Goal: Information Seeking & Learning: Get advice/opinions

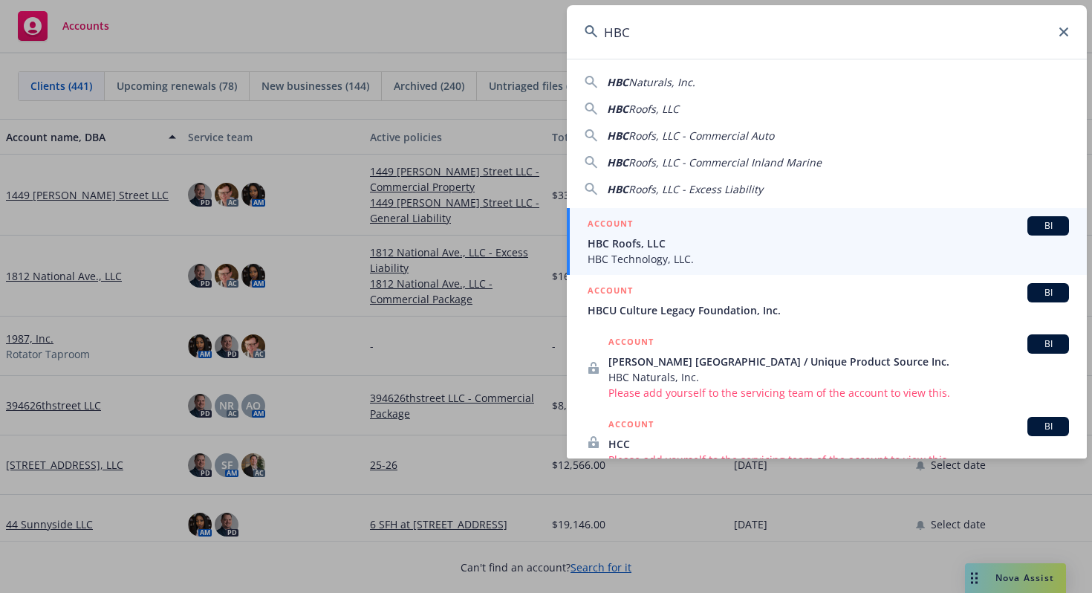
type input "HBC"
click at [642, 239] on span "HBC Roofs, LLC" at bounding box center [827, 243] width 481 height 16
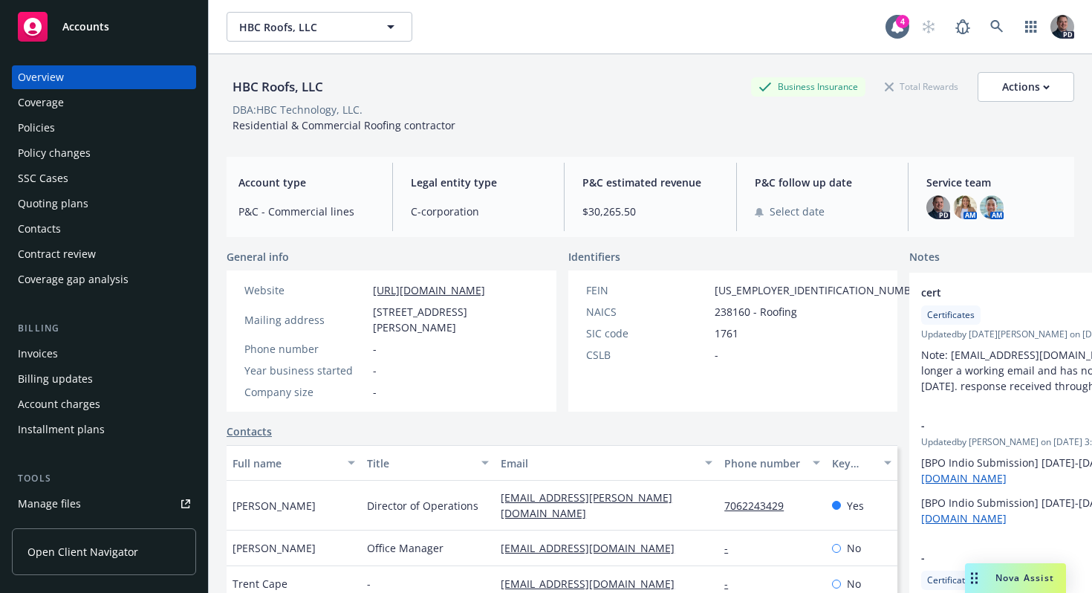
click at [43, 126] on div "Policies" at bounding box center [36, 128] width 37 height 24
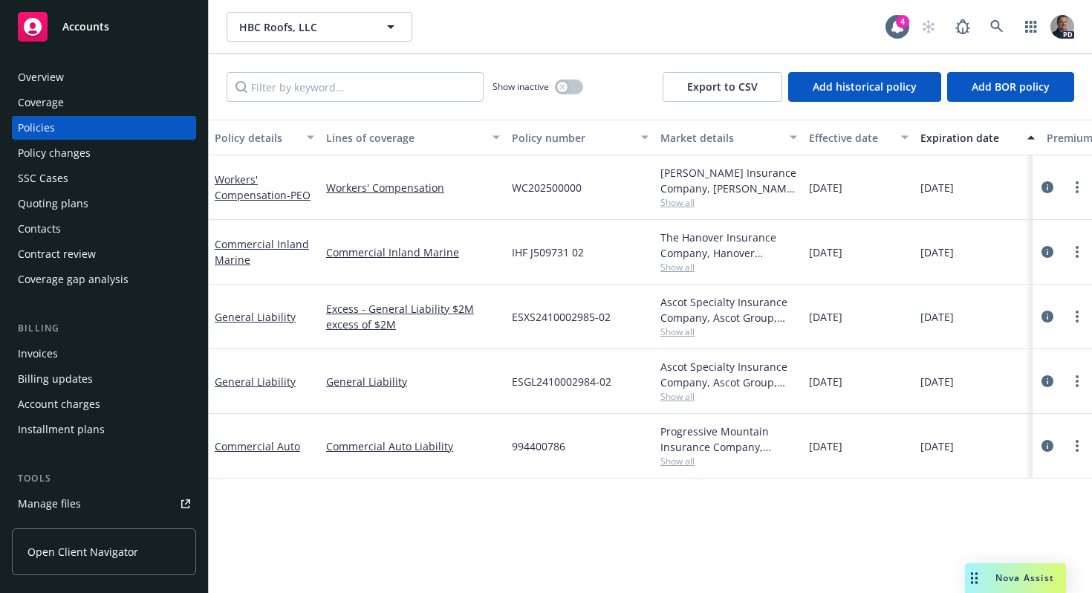
click at [60, 68] on div "Overview" at bounding box center [41, 77] width 46 height 24
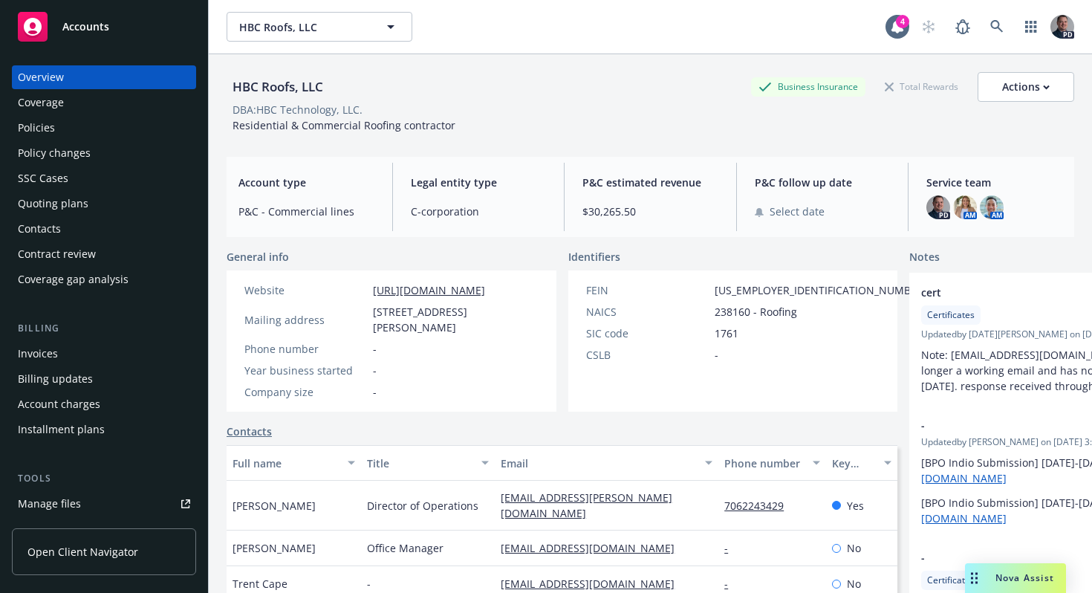
click at [37, 131] on div "Policies" at bounding box center [36, 128] width 37 height 24
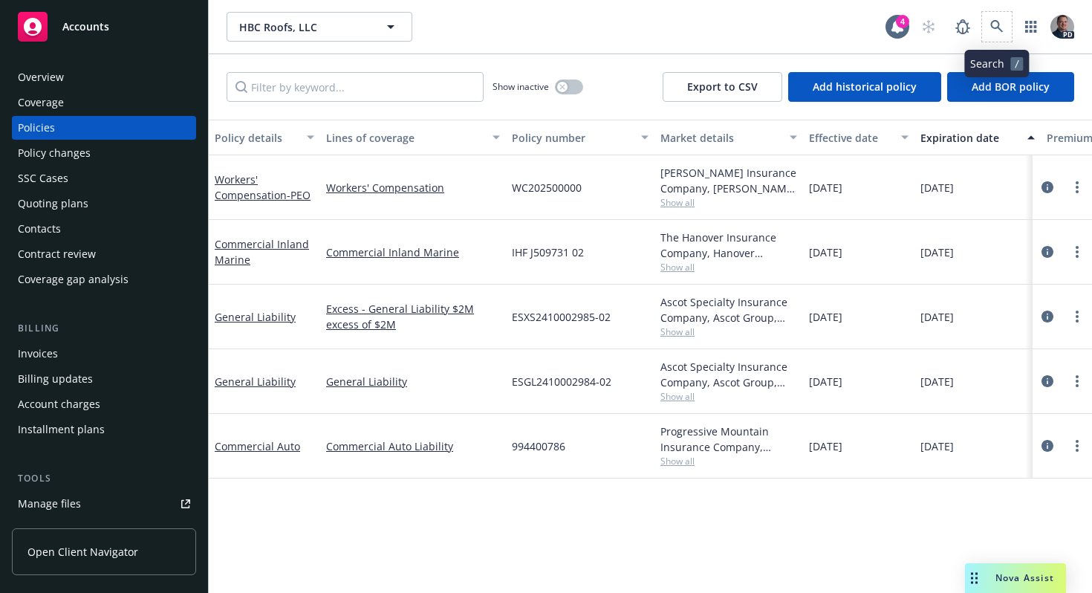
click at [1011, 22] on span at bounding box center [997, 27] width 30 height 30
click at [986, 39] on span at bounding box center [997, 27] width 30 height 30
click at [988, 32] on link at bounding box center [997, 27] width 30 height 30
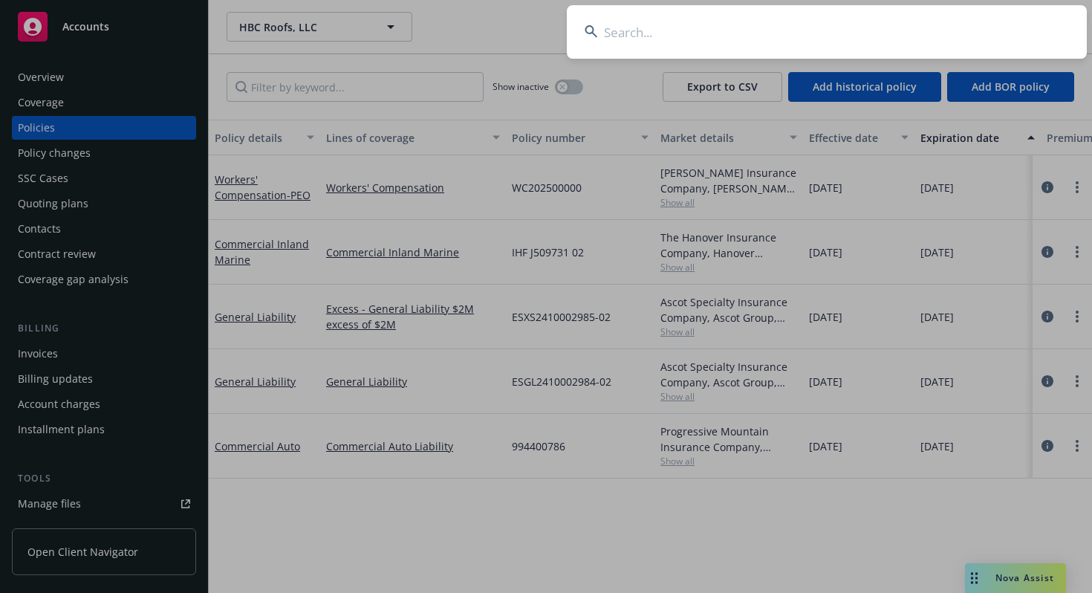
type input "j"
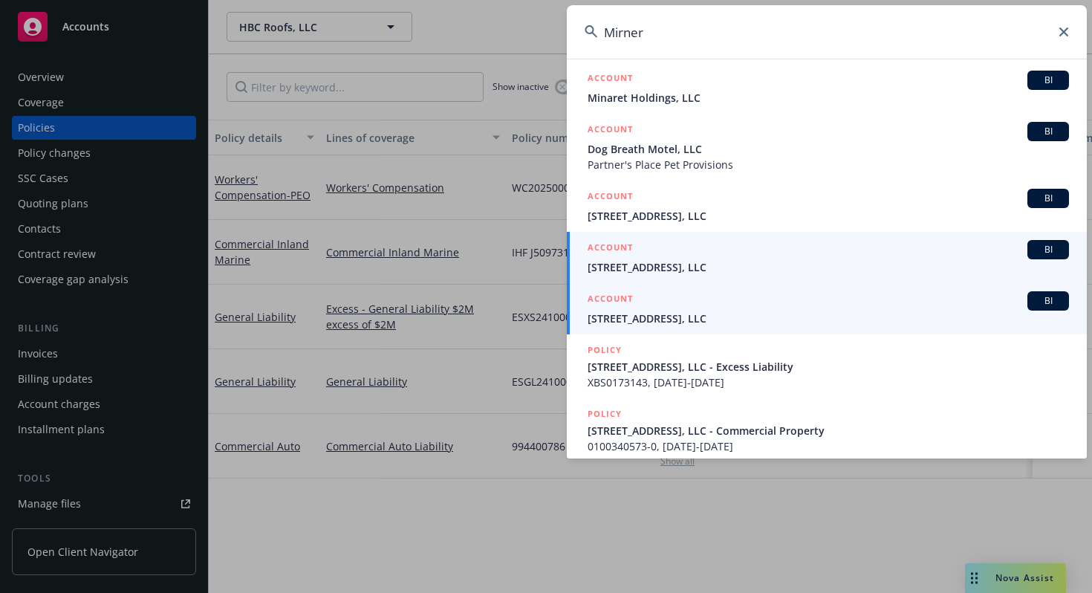
scroll to position [7, 0]
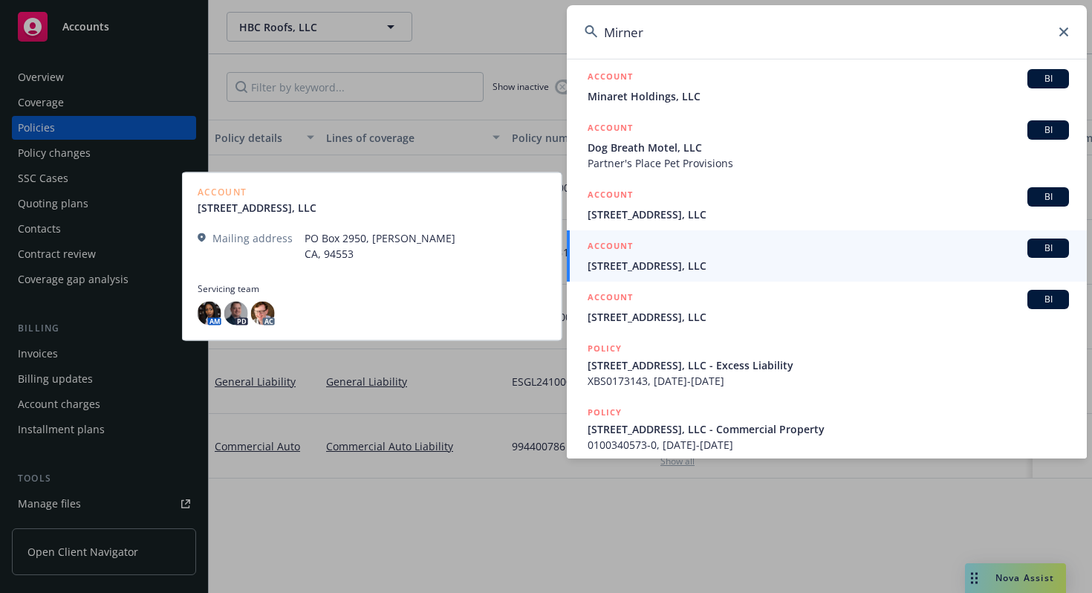
type input "Mirner"
click at [721, 263] on span "978 Second Street, LLC" at bounding box center [827, 266] width 481 height 16
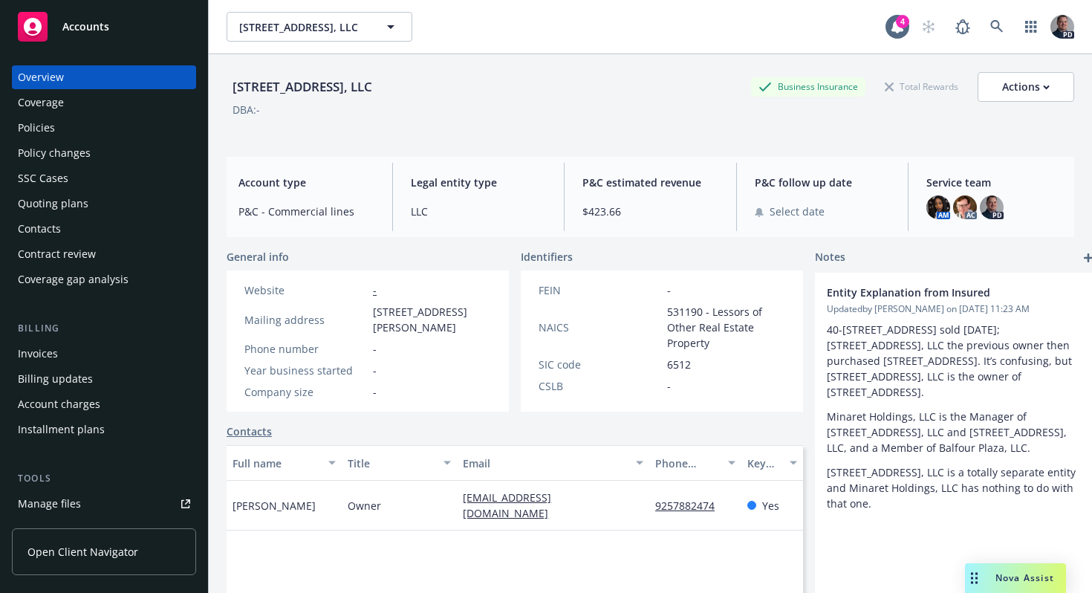
click at [86, 122] on div "Policies" at bounding box center [104, 128] width 172 height 24
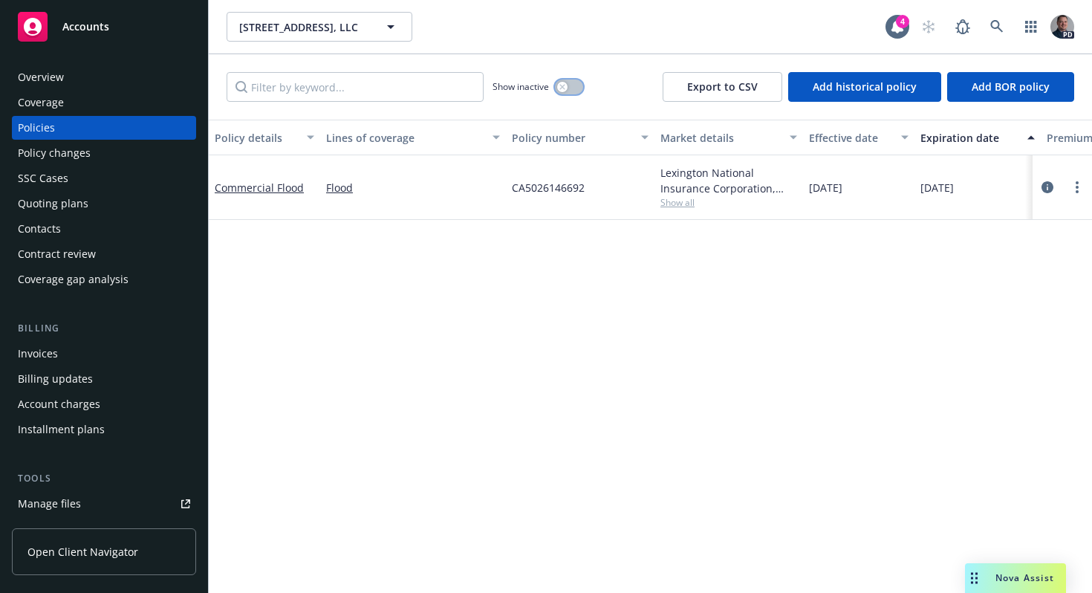
click at [579, 88] on button "button" at bounding box center [569, 86] width 28 height 15
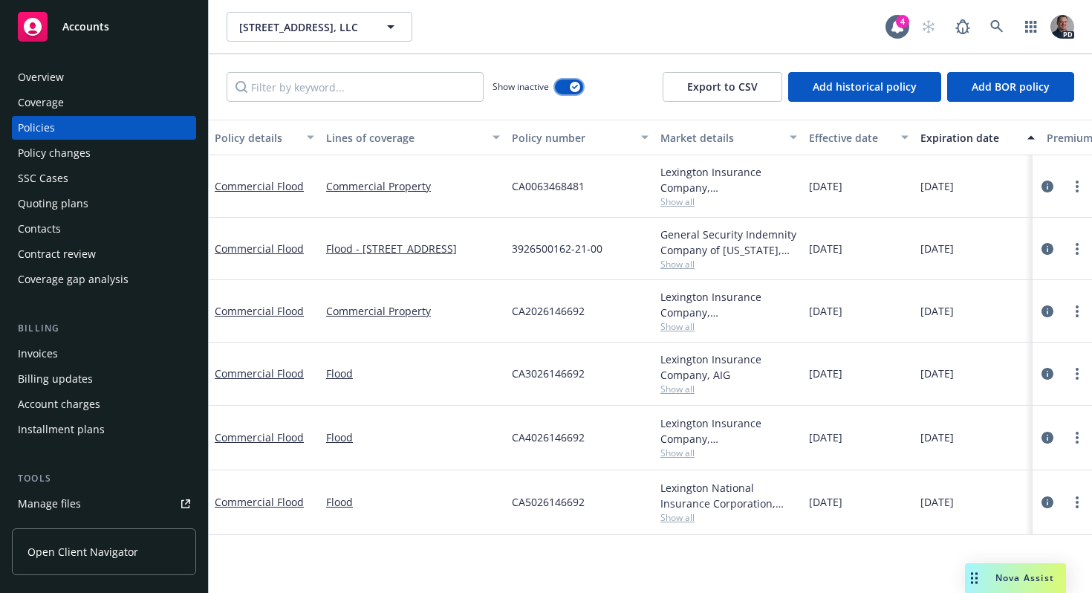
click at [579, 90] on div "button" at bounding box center [575, 87] width 10 height 10
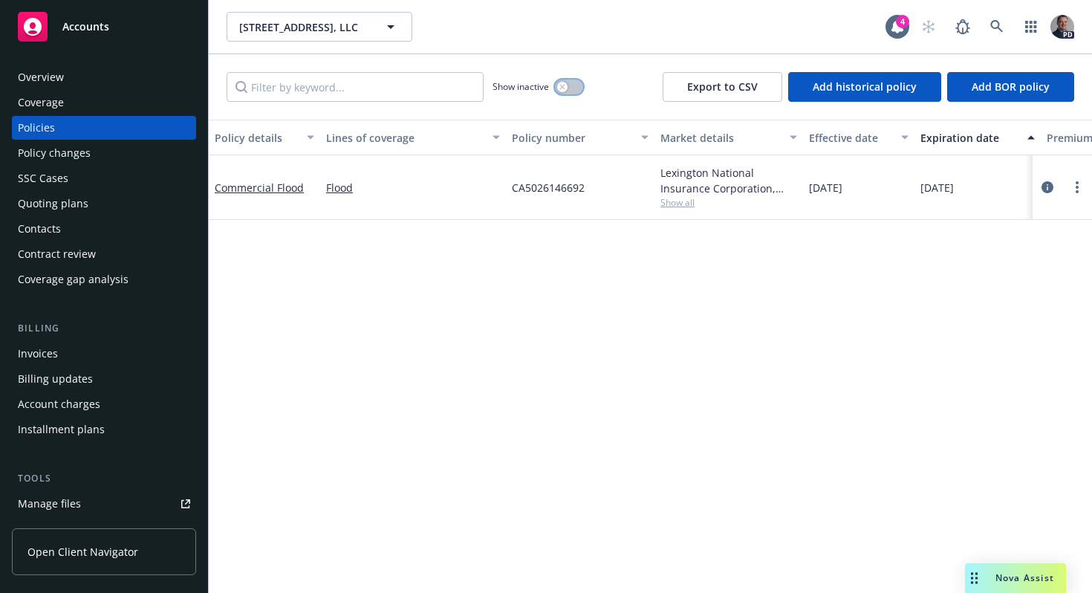
click at [578, 90] on button "button" at bounding box center [569, 86] width 28 height 15
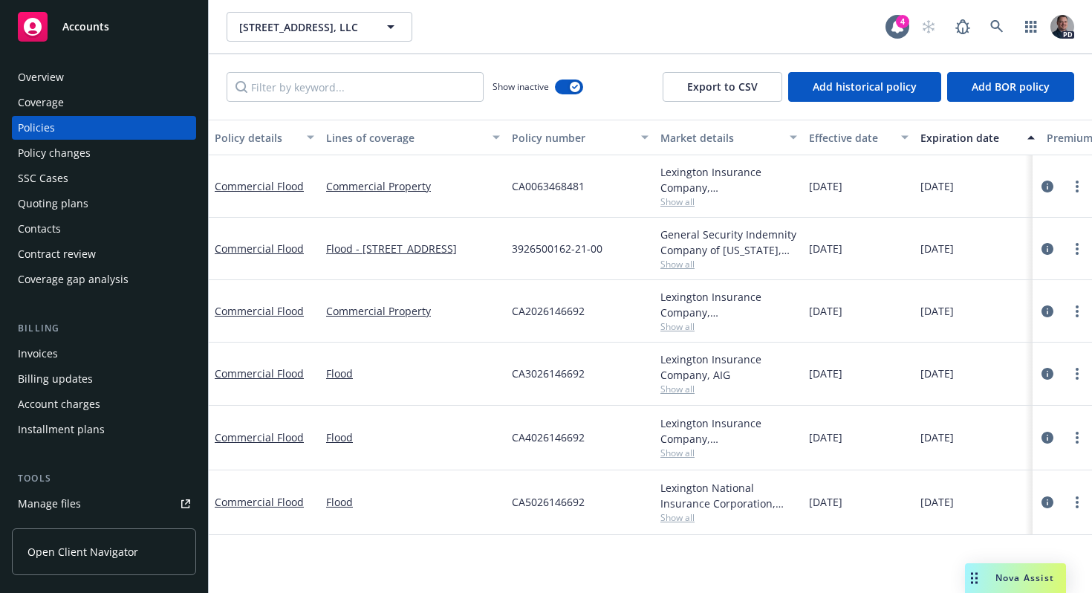
click at [60, 111] on div "Coverage" at bounding box center [41, 103] width 46 height 24
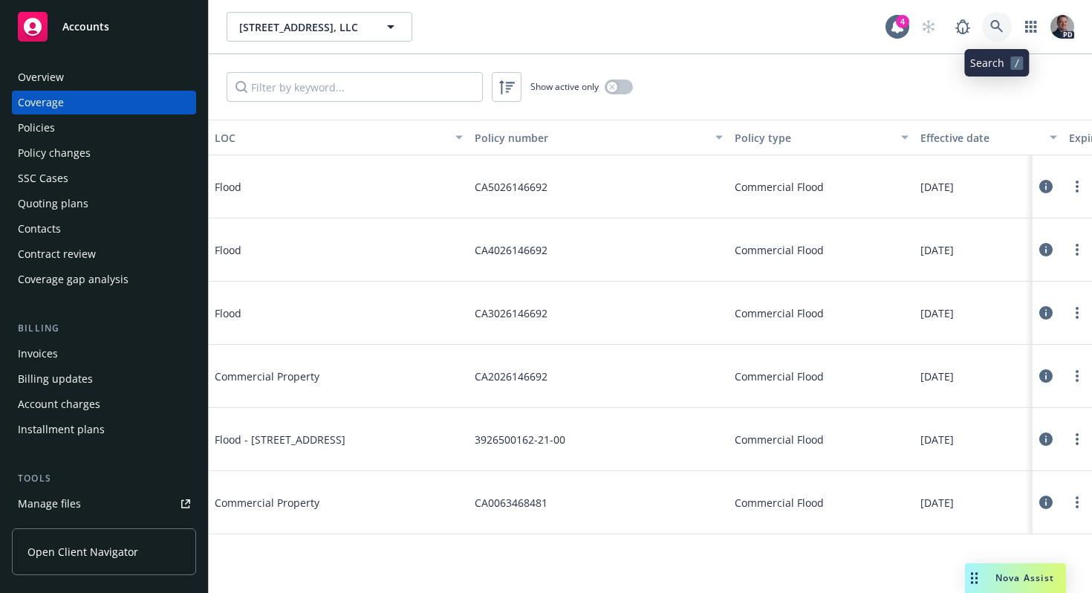
click at [987, 30] on link at bounding box center [997, 27] width 30 height 30
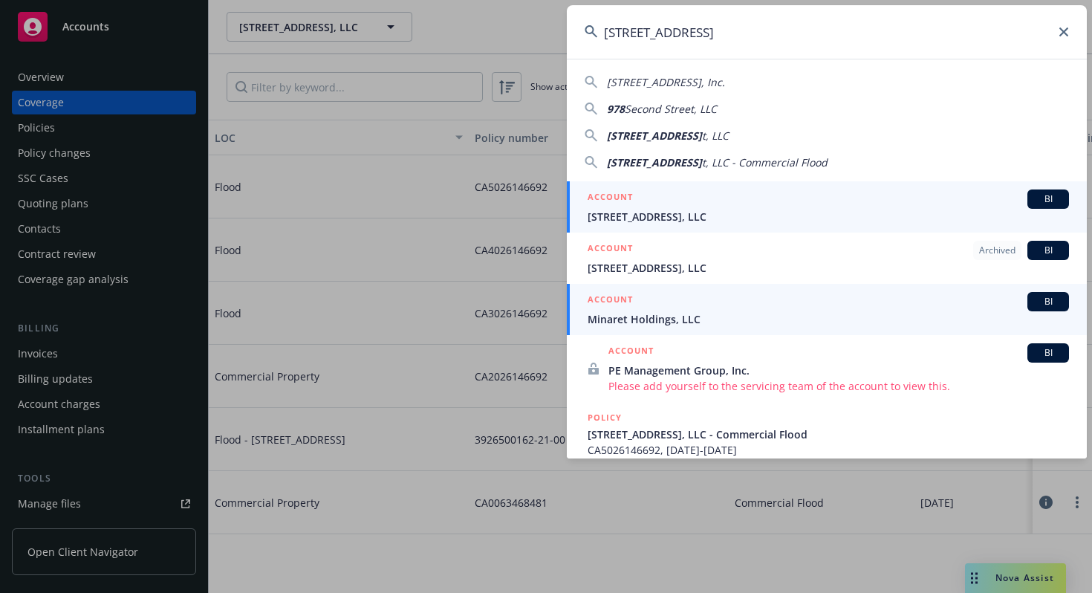
type input "978 Second Stree"
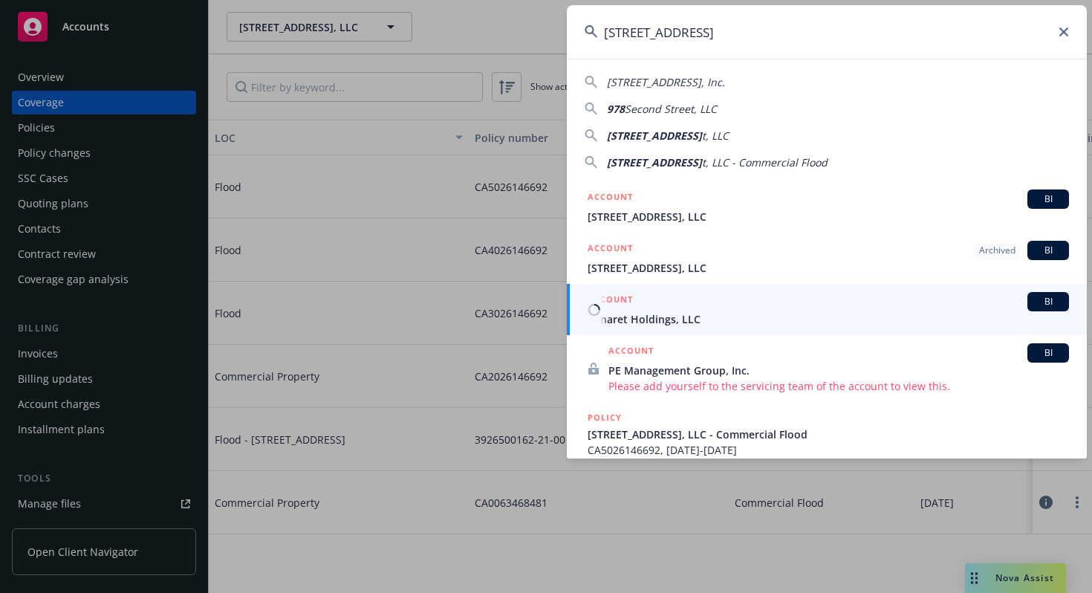
click at [657, 305] on div "ACCOUNT BI" at bounding box center [827, 301] width 481 height 19
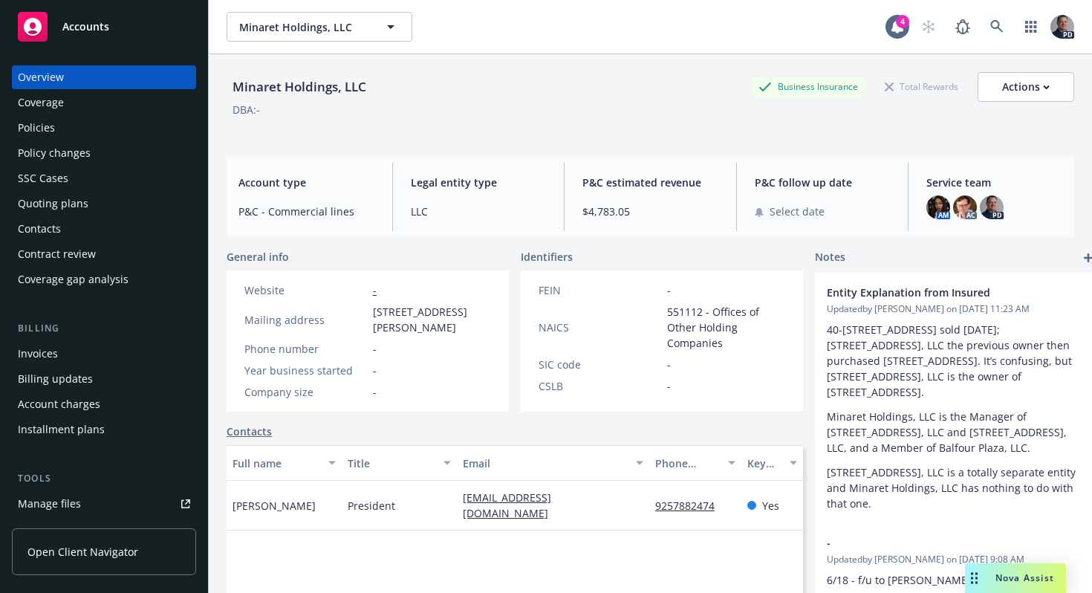
click at [67, 127] on div "Policies" at bounding box center [104, 128] width 172 height 24
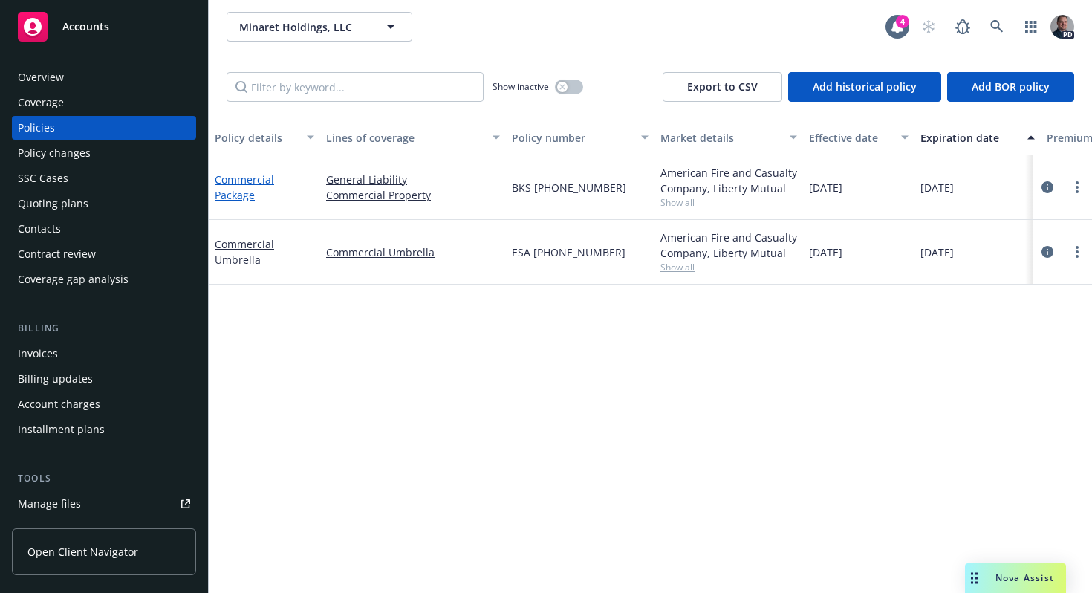
click at [245, 197] on link "Commercial Package" at bounding box center [244, 187] width 59 height 30
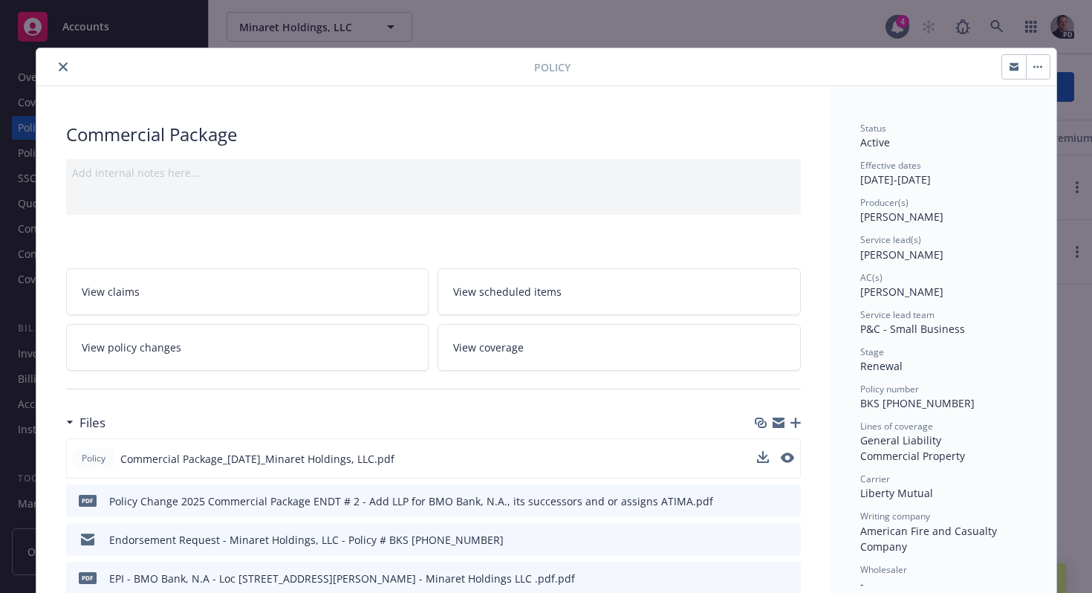
click at [794, 456] on div "Policy Commercial Package_04-24-2025_Minaret Holdings, LLC.pdf" at bounding box center [433, 458] width 735 height 40
click at [779, 456] on icon "preview file" at bounding box center [785, 457] width 13 height 10
click at [218, 27] on div "Policy Commercial Package Add internal notes here... View claims View scheduled…" at bounding box center [546, 296] width 1092 height 593
click at [45, 67] on div at bounding box center [288, 67] width 492 height 18
click at [54, 67] on button "close" at bounding box center [63, 67] width 18 height 18
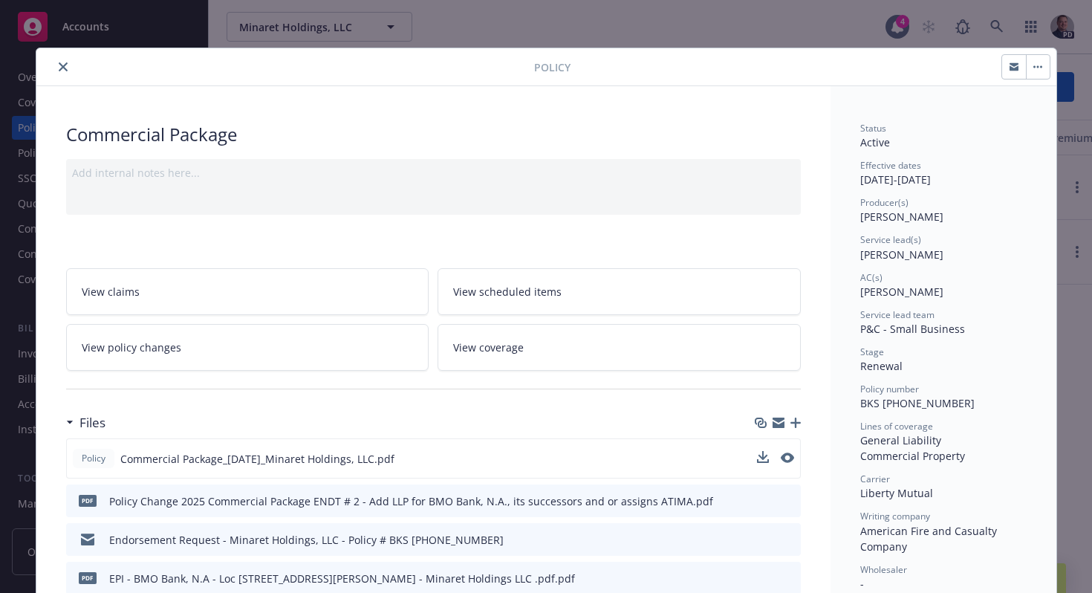
click at [65, 65] on button "close" at bounding box center [63, 67] width 18 height 18
click at [836, 15] on div "Policy Commercial Package Add internal notes here... View claims View scheduled…" at bounding box center [546, 296] width 1092 height 593
click at [61, 68] on icon "close" at bounding box center [63, 66] width 9 height 9
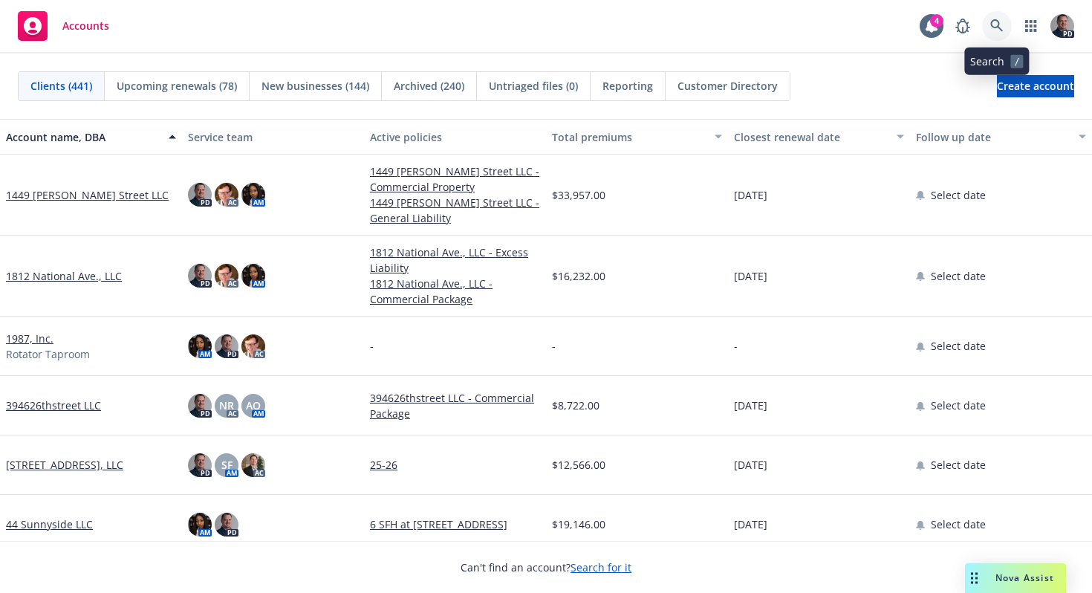
click at [988, 22] on link at bounding box center [997, 26] width 30 height 30
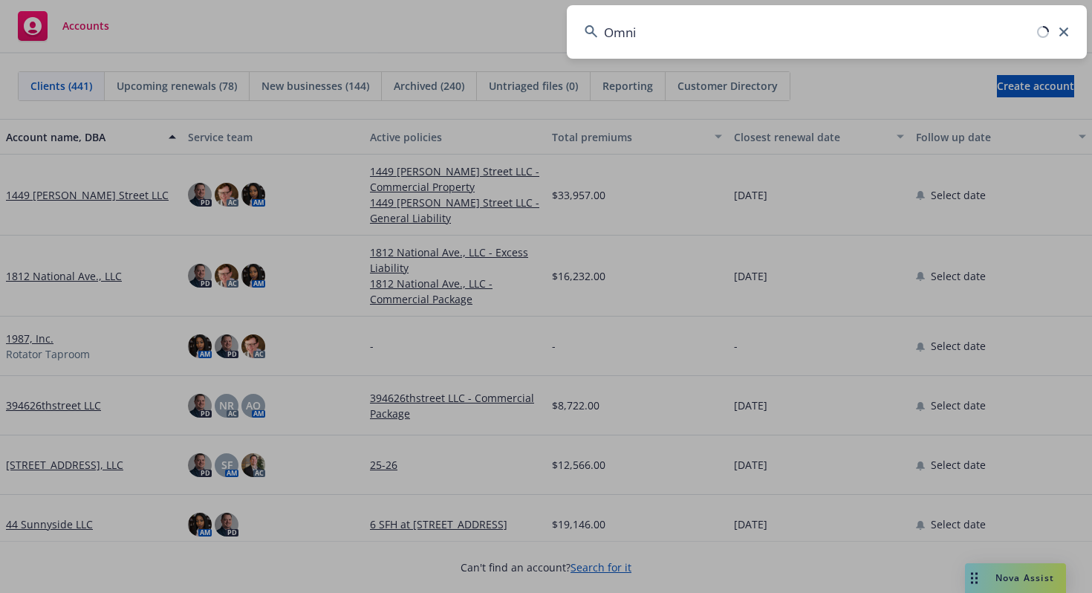
type input "Omni"
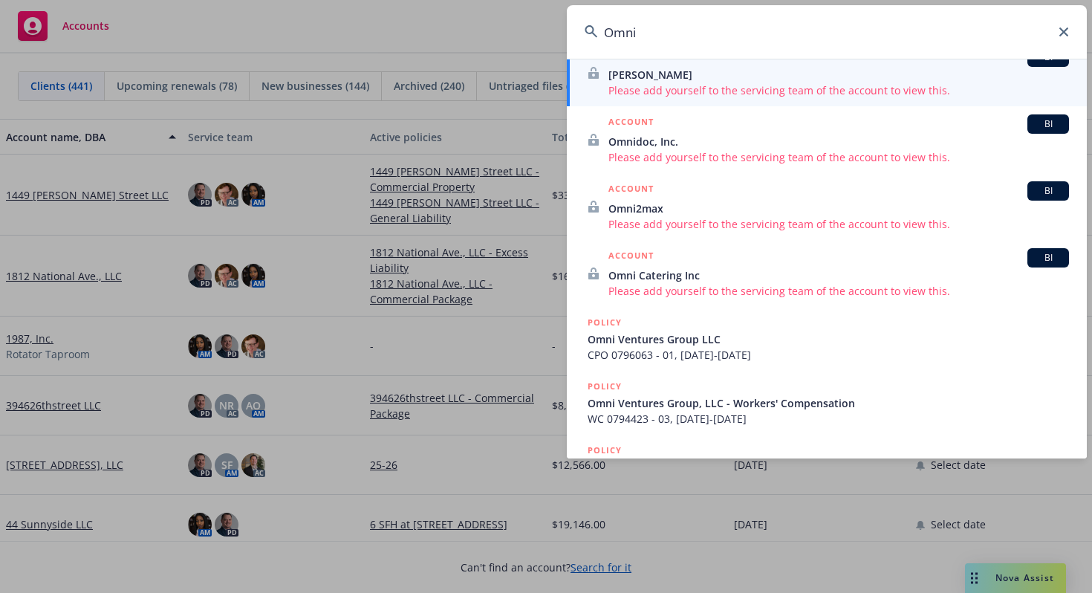
scroll to position [266, 0]
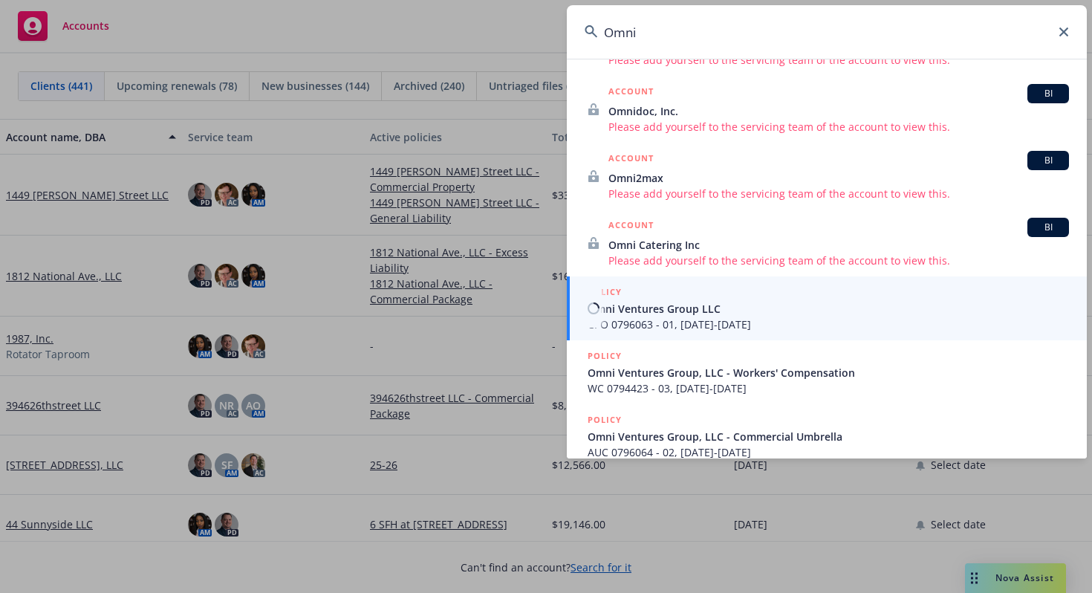
click at [606, 310] on span "Omni Ventures Group LLC" at bounding box center [827, 309] width 481 height 16
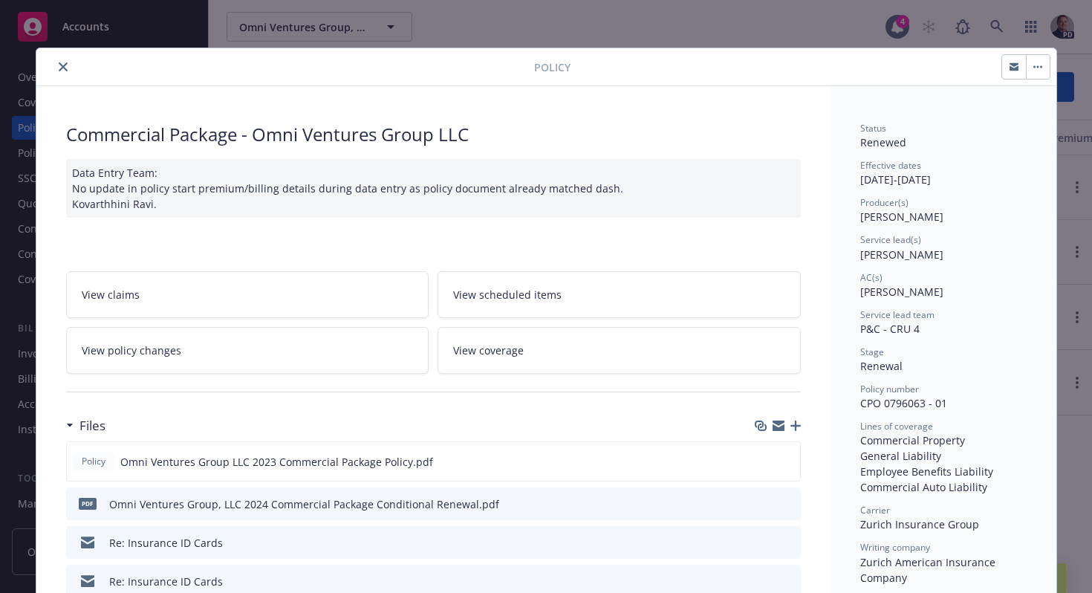
click at [59, 65] on icon "close" at bounding box center [63, 66] width 9 height 9
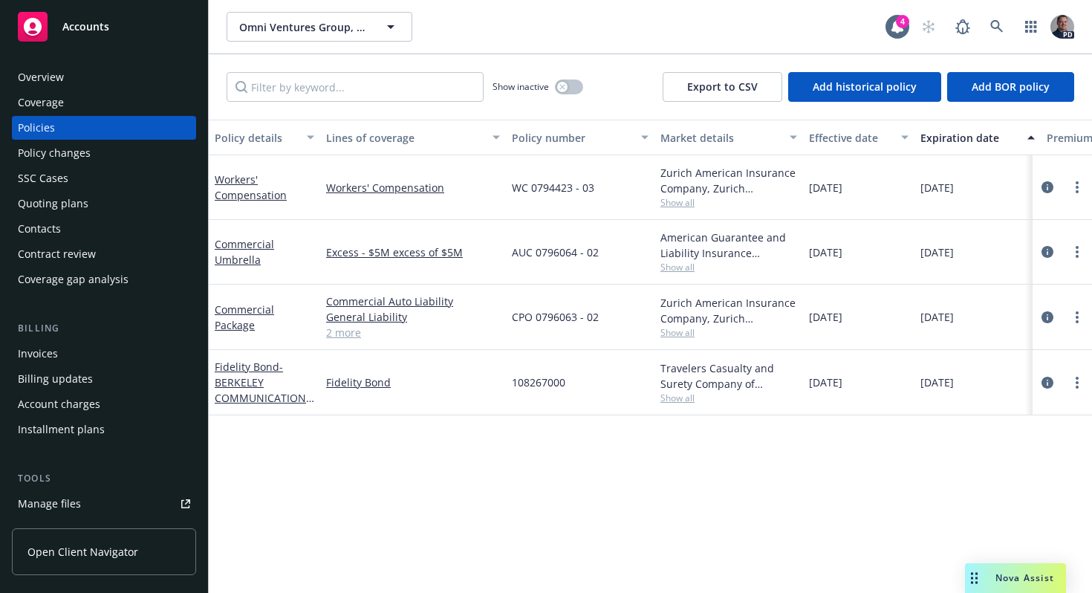
click at [84, 202] on div "Quoting plans" at bounding box center [53, 204] width 71 height 24
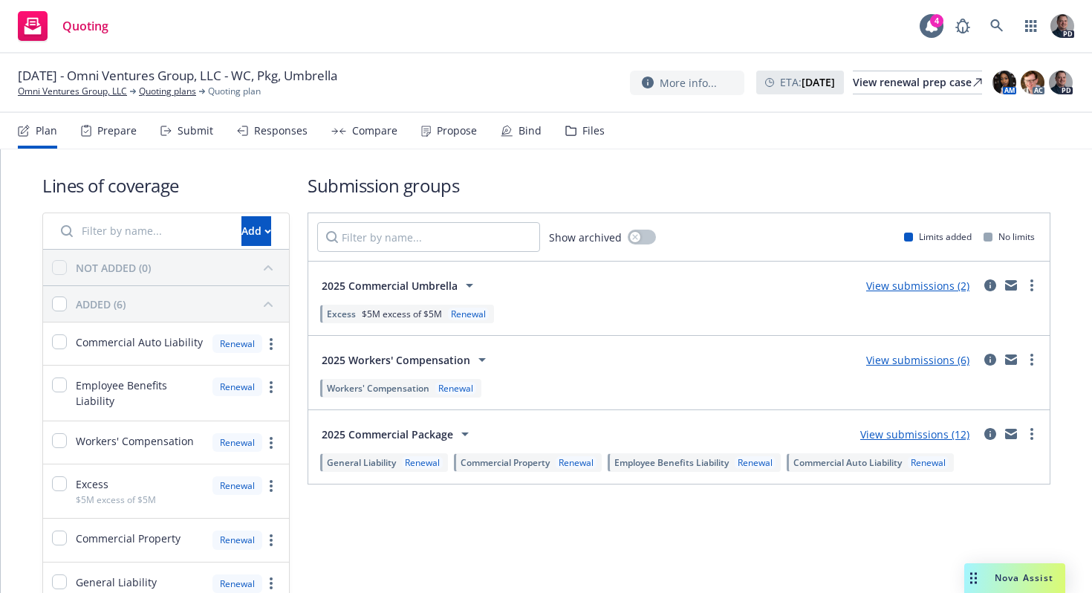
click at [276, 134] on div "Responses" at bounding box center [280, 131] width 53 height 12
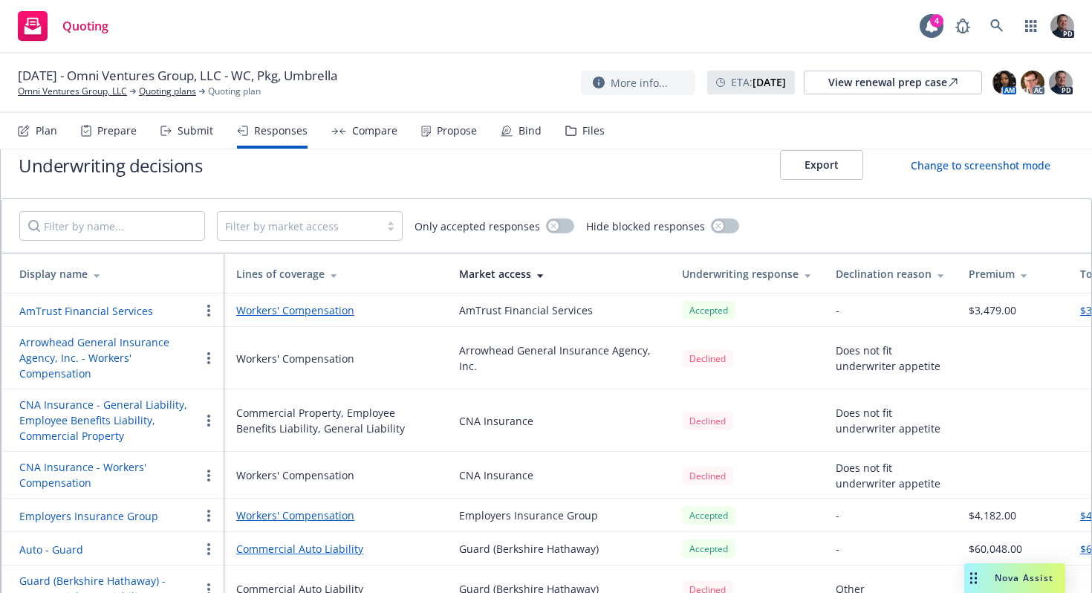
scroll to position [26, 0]
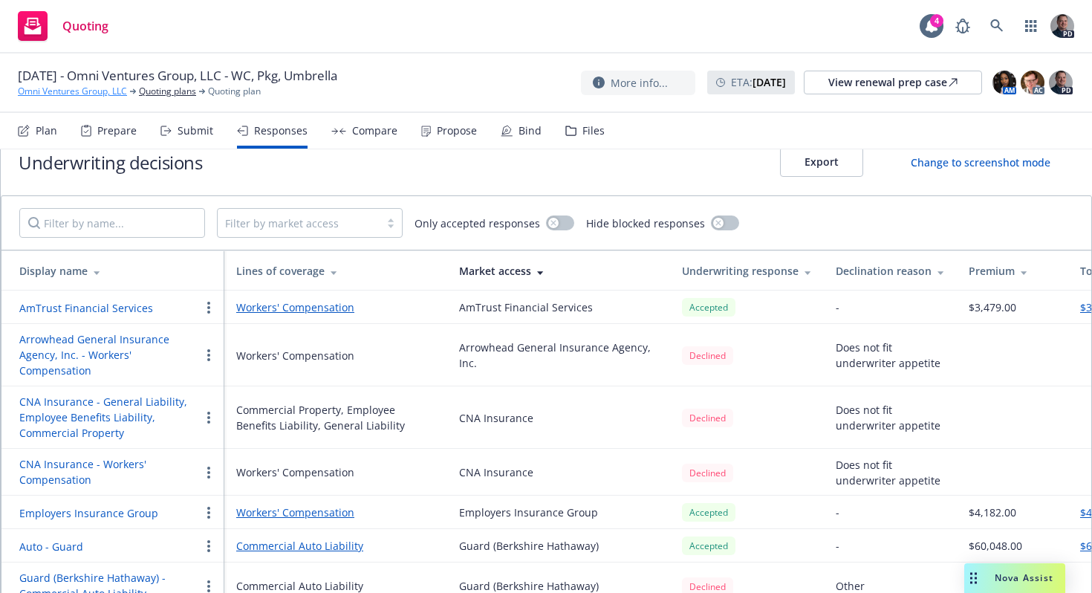
click at [109, 95] on link "Omni Ventures Group, LLC" at bounding box center [72, 91] width 109 height 13
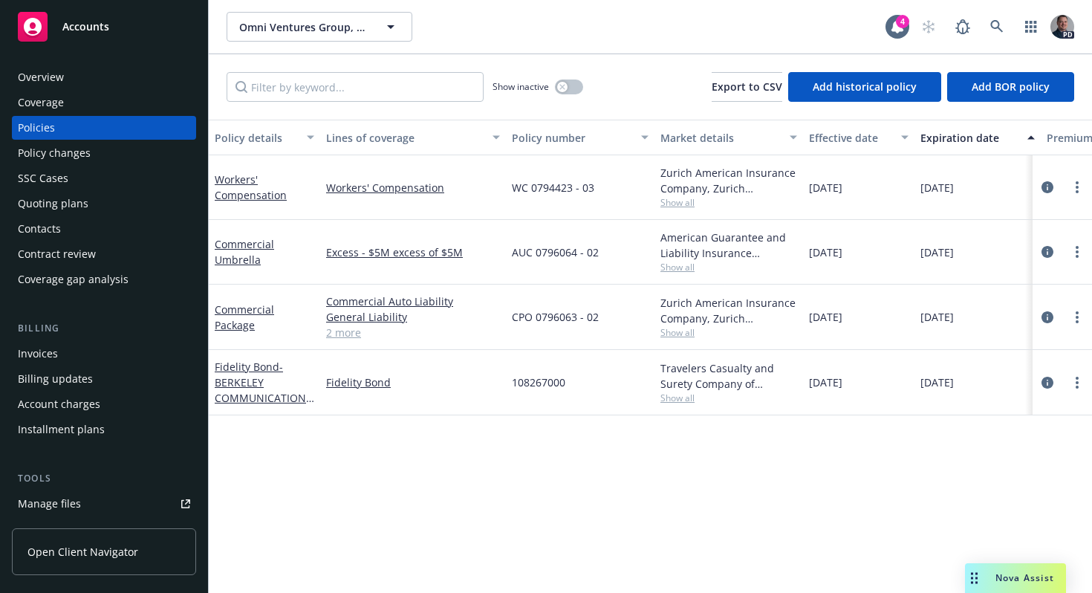
click at [357, 331] on link "2 more" at bounding box center [413, 333] width 174 height 16
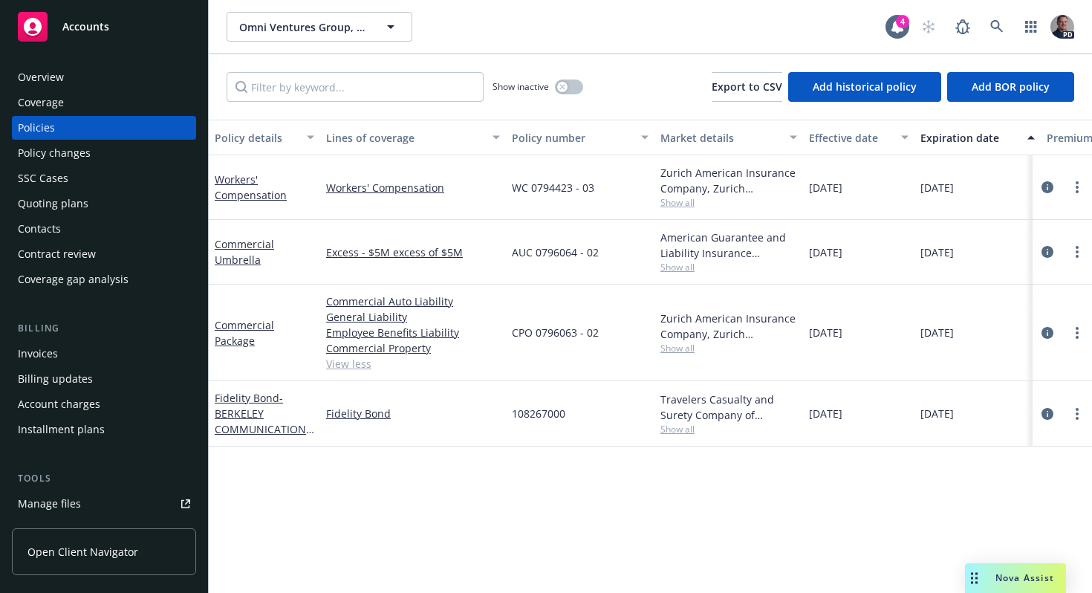
click at [345, 370] on link "View less" at bounding box center [413, 364] width 174 height 16
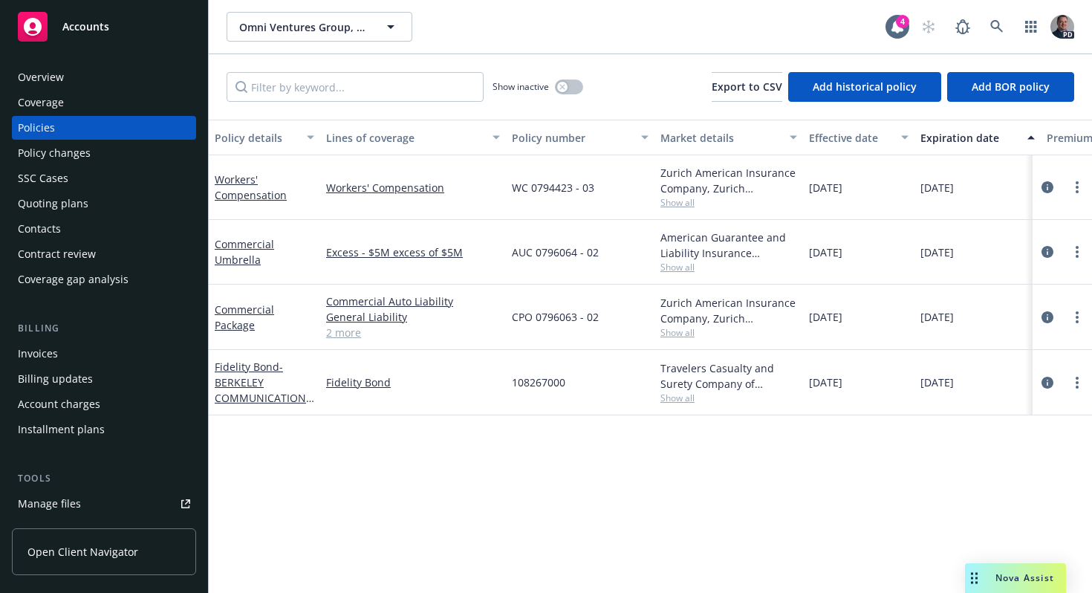
click at [362, 331] on link "2 more" at bounding box center [413, 333] width 174 height 16
click at [1084, 28] on div "Omni Ventures Group, LLC Omni Ventures Group, LLC 4 PD" at bounding box center [650, 26] width 883 height 53
click at [1061, 28] on img at bounding box center [1062, 27] width 24 height 24
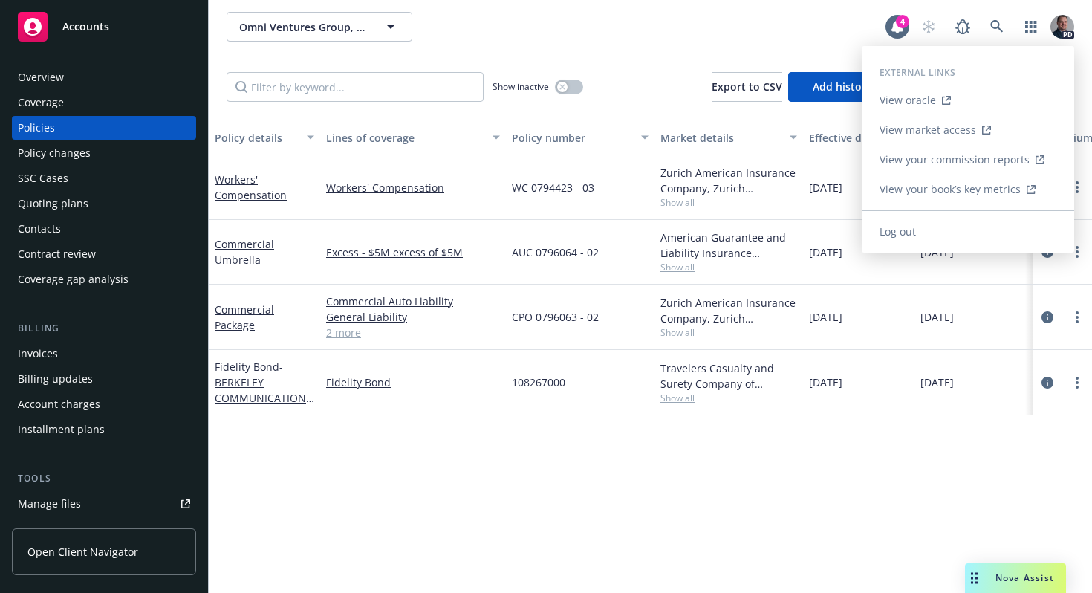
click at [1003, 133] on link "View market access" at bounding box center [968, 130] width 212 height 30
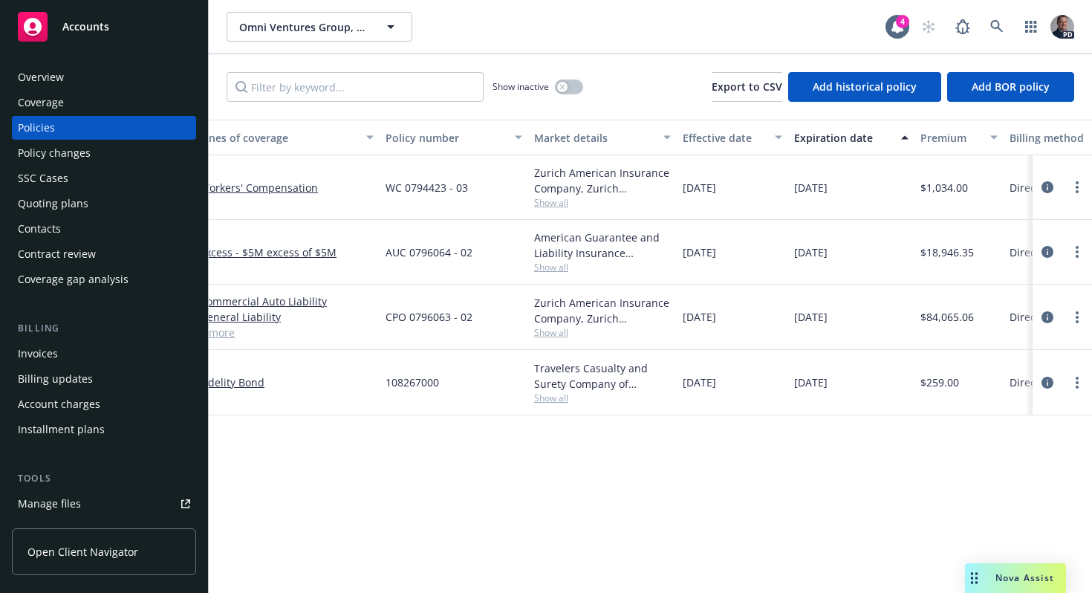
scroll to position [0, 128]
copy link
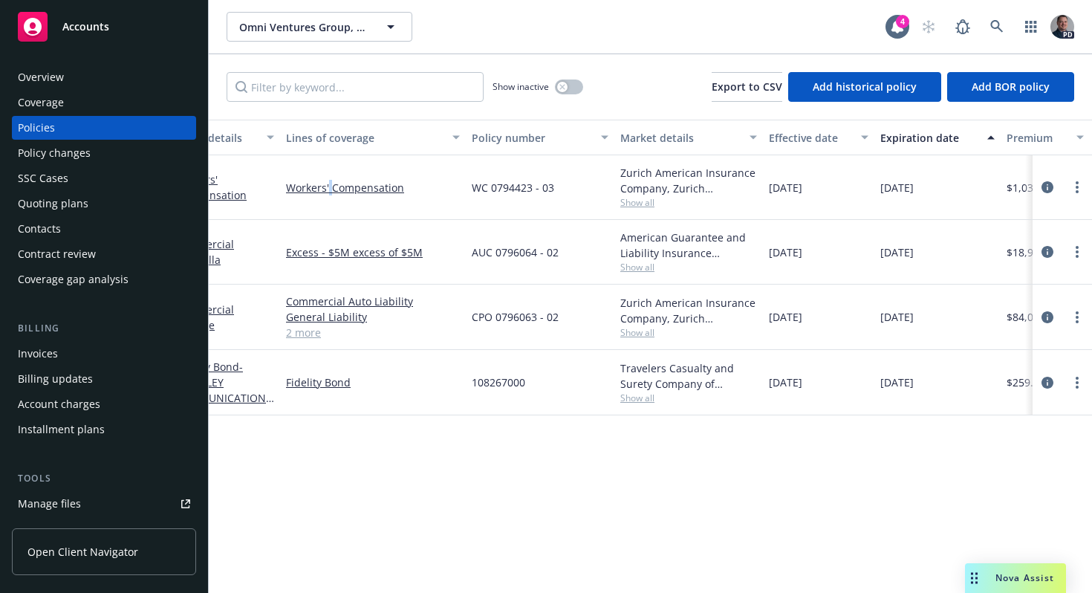
scroll to position [0, 63]
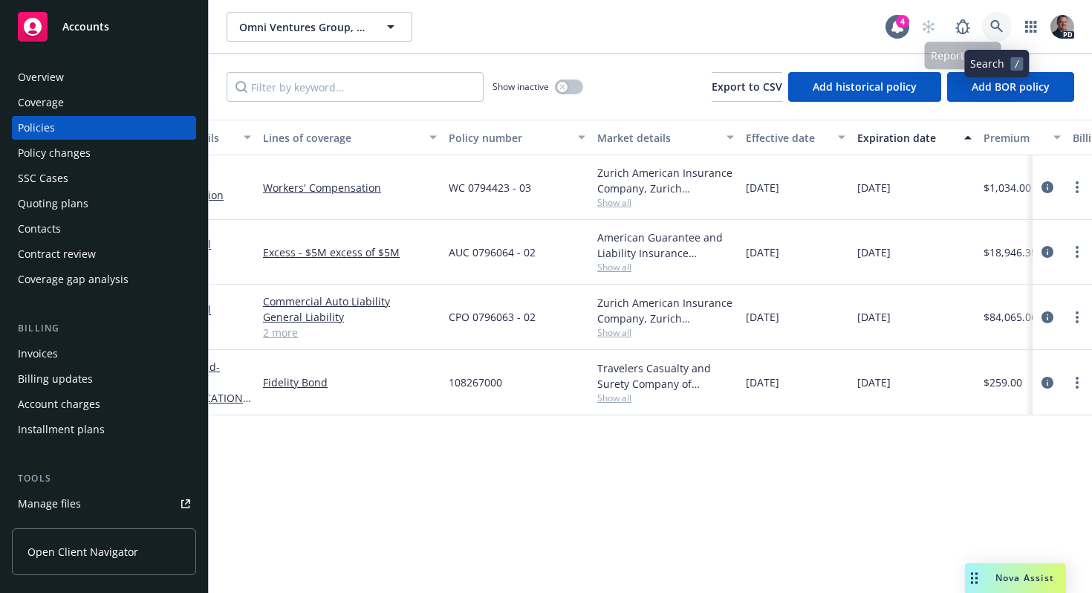
click at [997, 26] on icon at bounding box center [996, 26] width 13 height 13
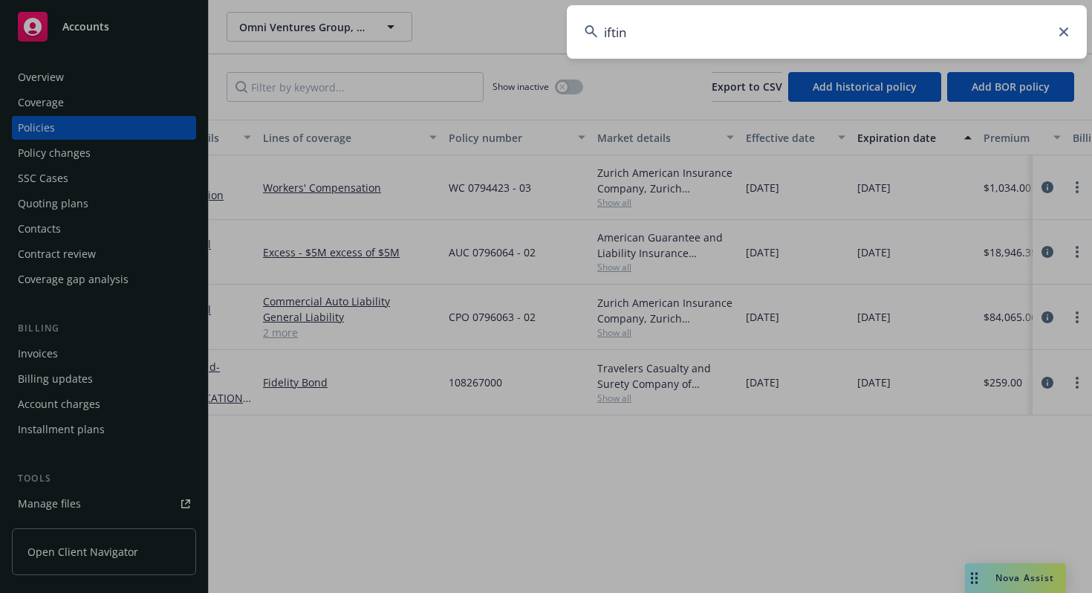
type input "iftin"
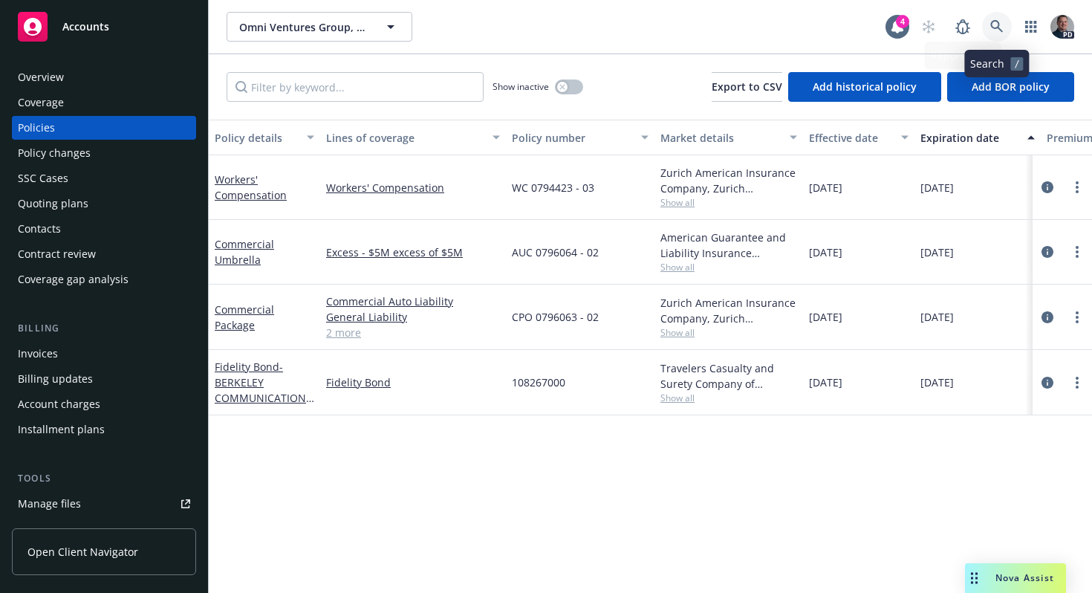
click at [992, 31] on icon at bounding box center [996, 26] width 13 height 13
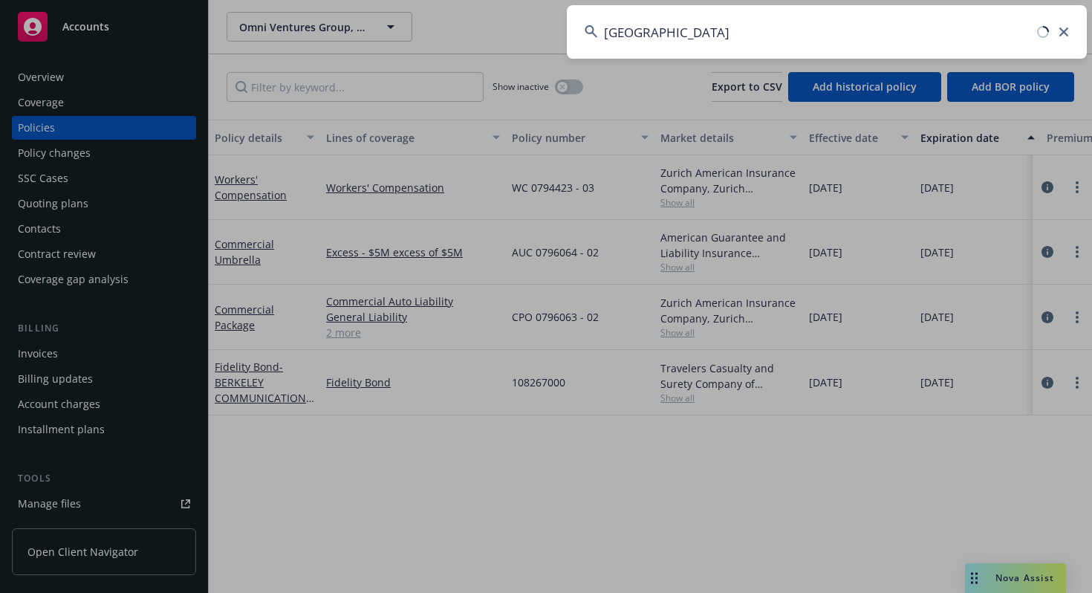
type input "Iftin Charter School"
click at [782, 37] on input "Iftin Charter School" at bounding box center [827, 31] width 520 height 53
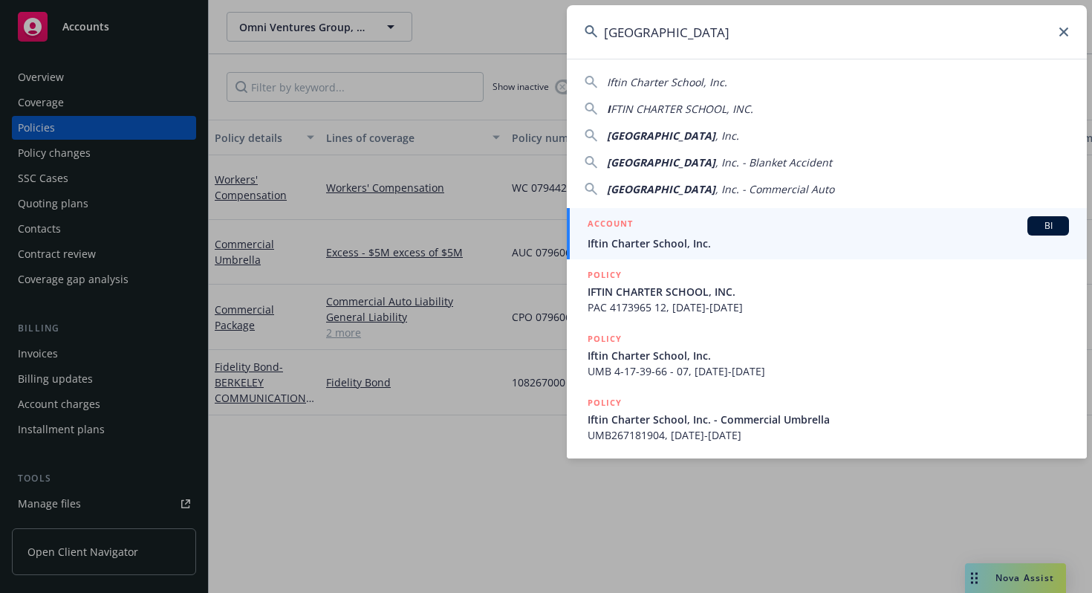
click at [686, 231] on div "ACCOUNT BI" at bounding box center [827, 225] width 481 height 19
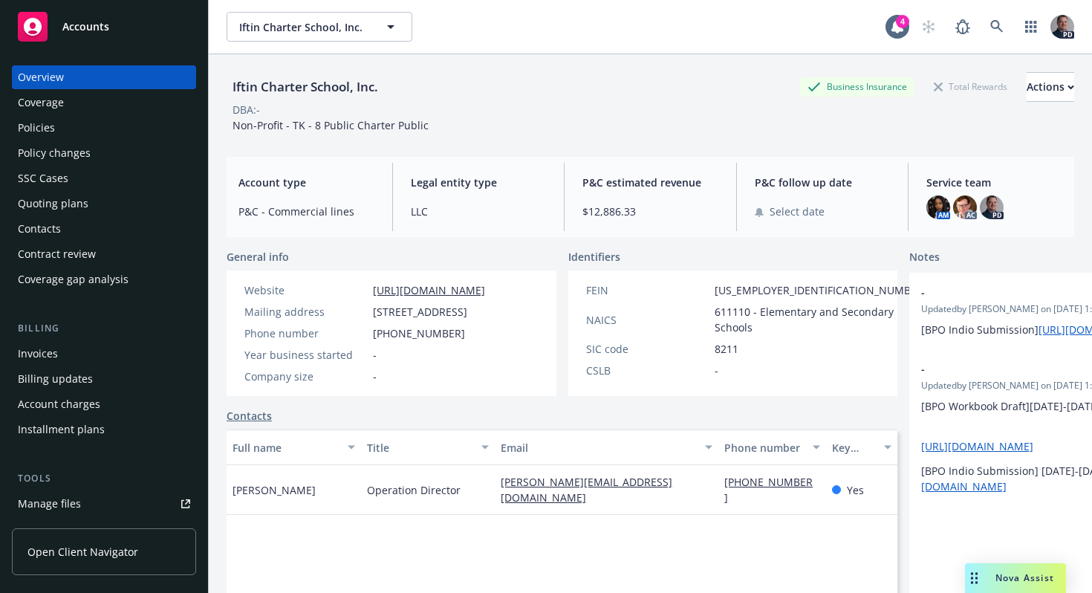
click at [44, 138] on div "Policies" at bounding box center [36, 128] width 37 height 24
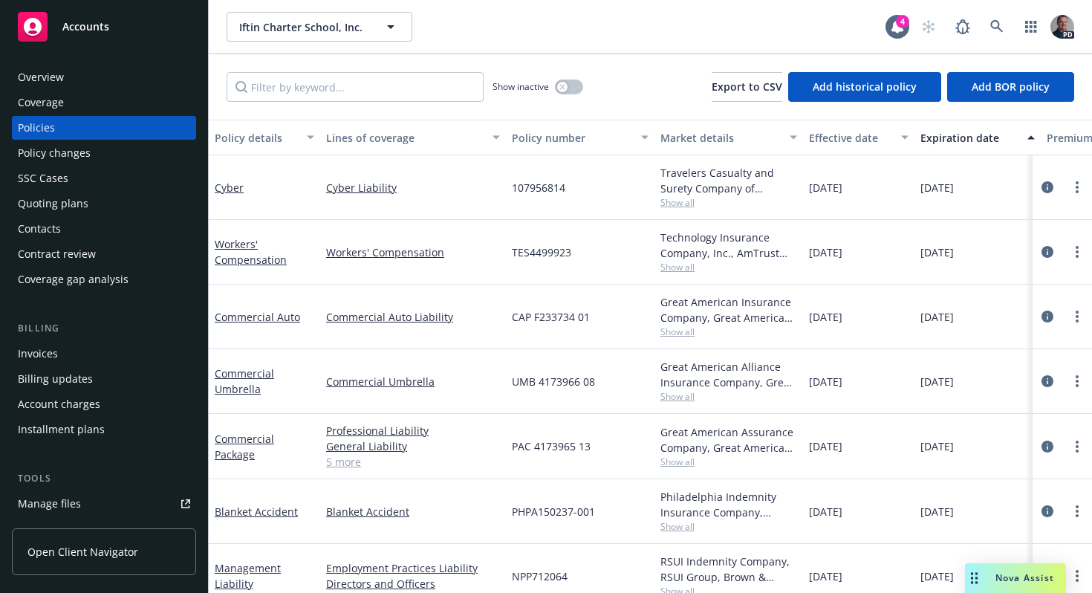
scroll to position [27, 0]
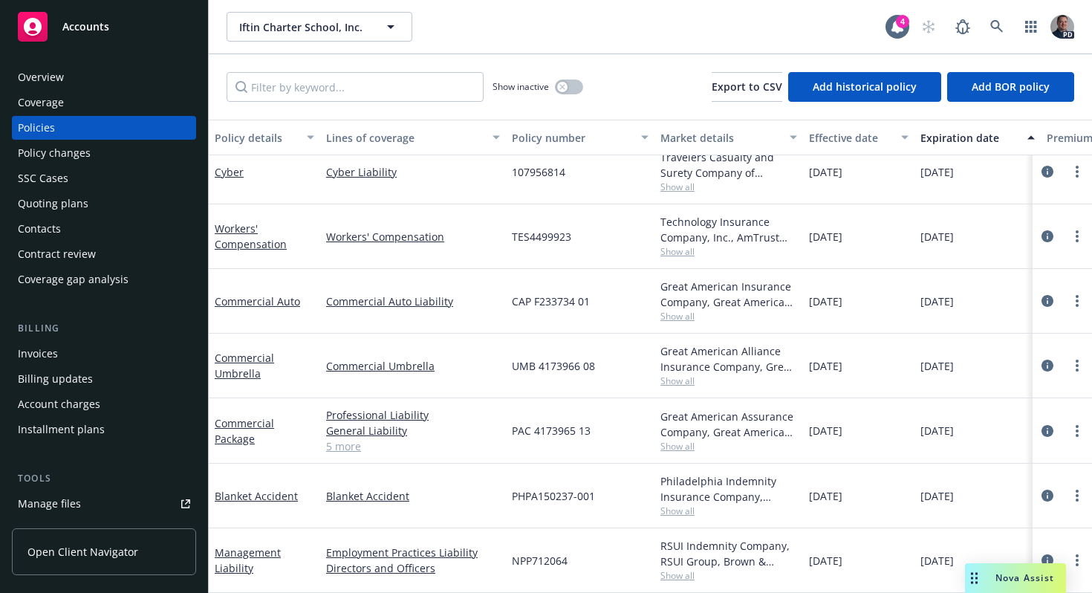
click at [59, 209] on div "Quoting plans" at bounding box center [53, 204] width 71 height 24
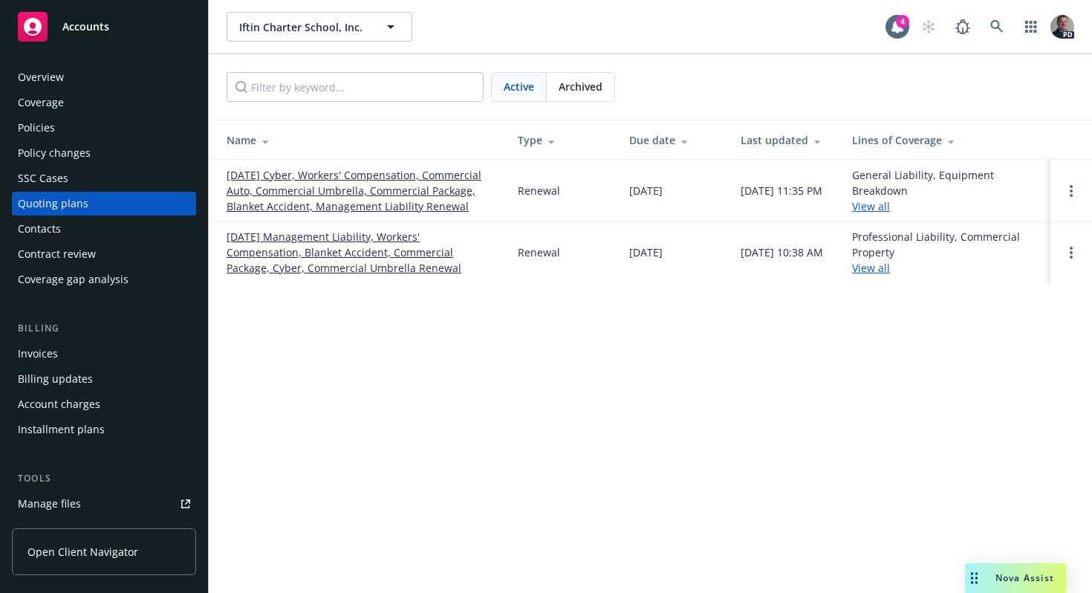
click at [396, 205] on link "10/01/25 Cyber, Workers' Compensation, Commercial Auto, Commercial Umbrella, Co…" at bounding box center [360, 190] width 267 height 47
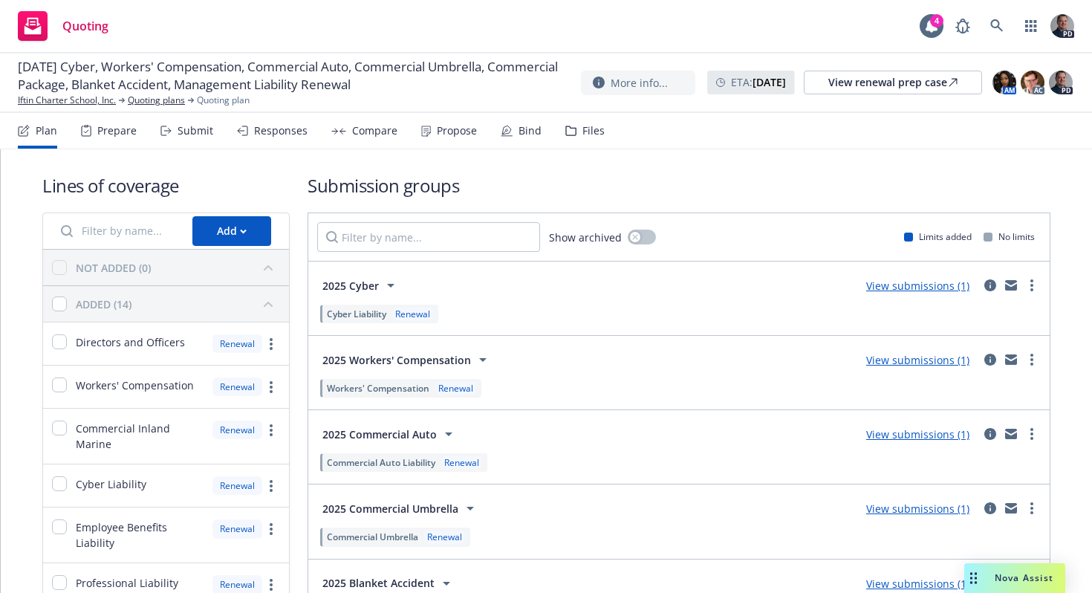
click at [279, 134] on div "Responses" at bounding box center [280, 131] width 53 height 12
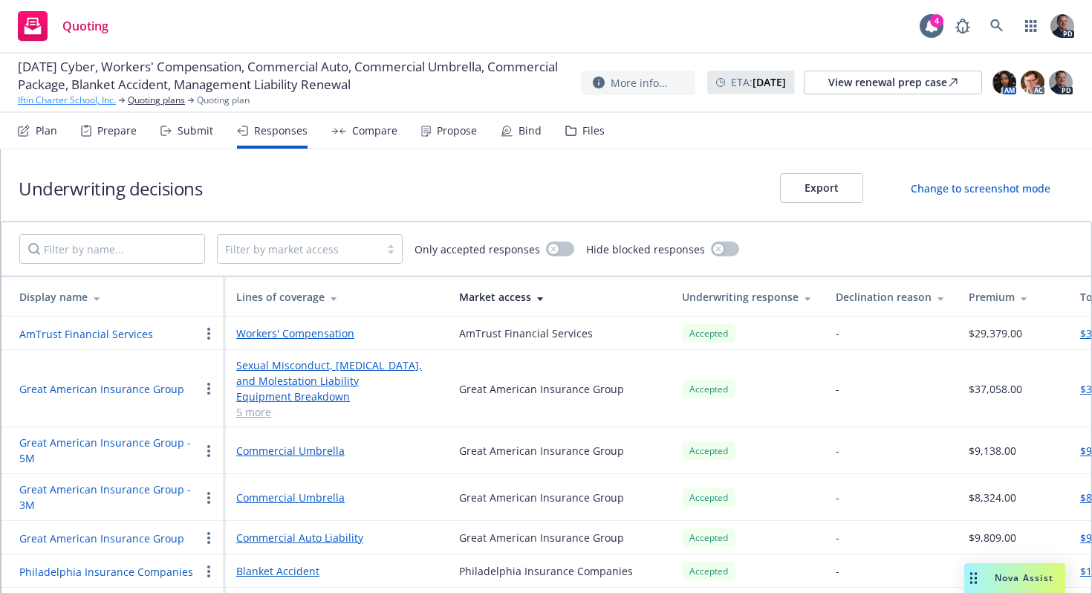
click at [99, 103] on link "Iftin Charter School, Inc." at bounding box center [67, 100] width 98 height 13
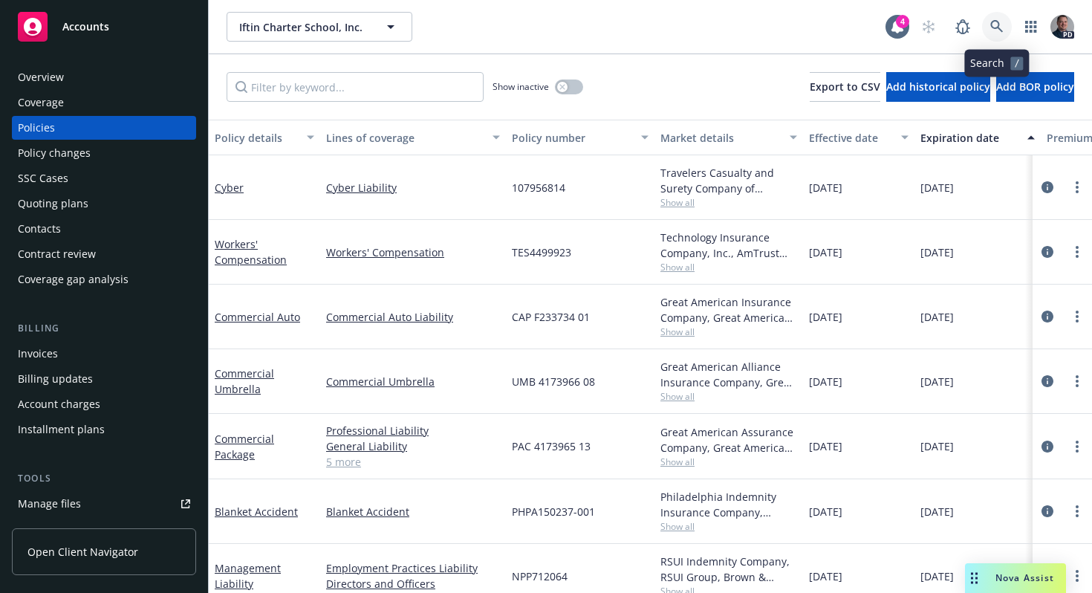
click at [995, 18] on link at bounding box center [997, 27] width 30 height 30
click at [986, 580] on div "Nova Assist" at bounding box center [1024, 577] width 82 height 13
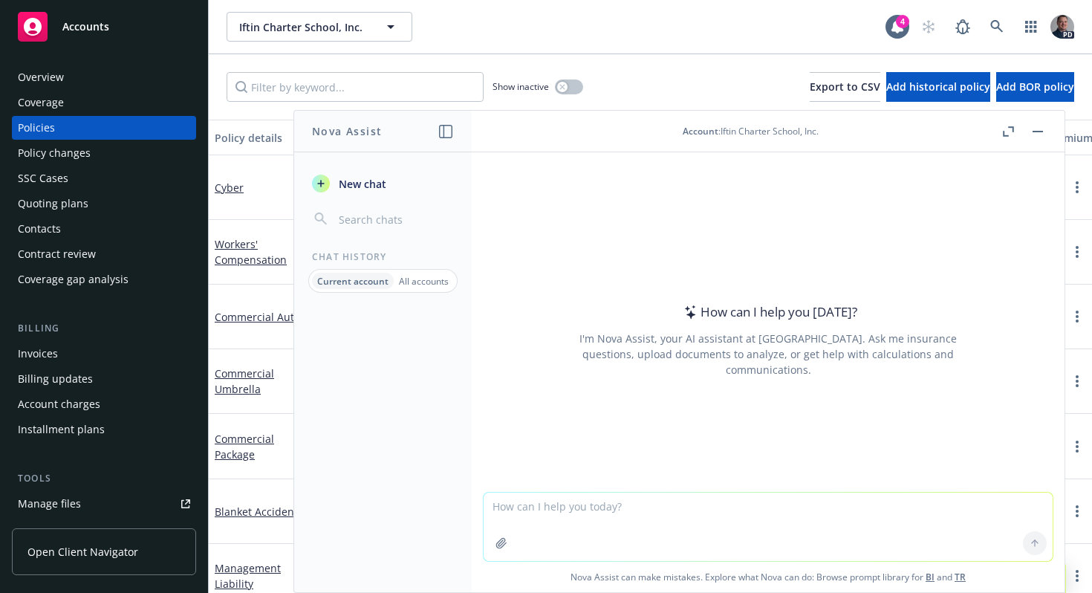
click at [394, 187] on button "New chat" at bounding box center [383, 183] width 154 height 27
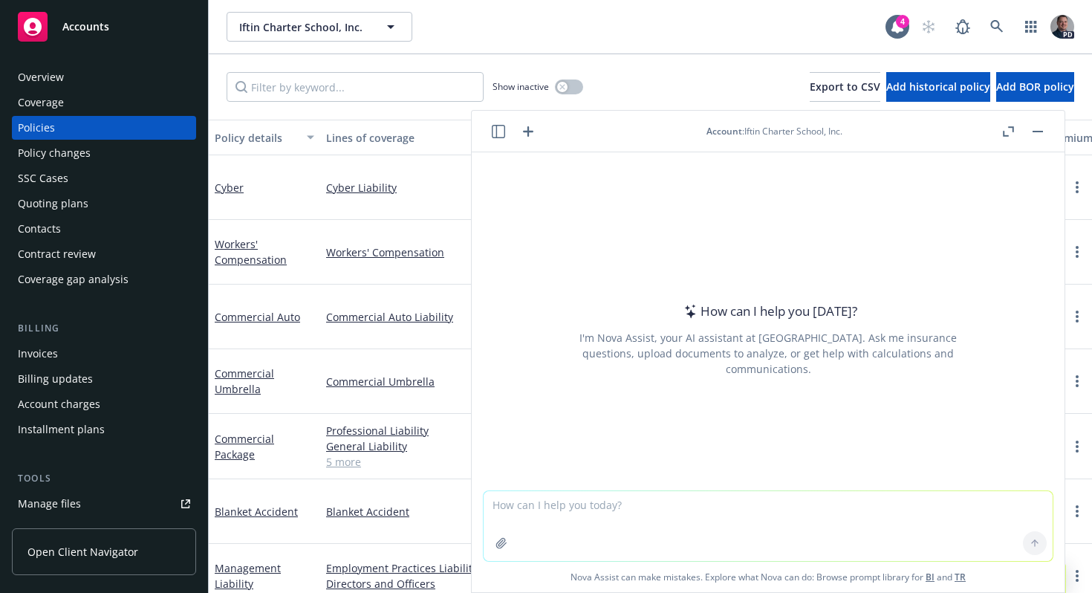
click at [564, 504] on textarea at bounding box center [768, 526] width 569 height 70
type textarea "I"
type textarea "what is the rate on property if the premium is $40,000 and the coverage limit i…"
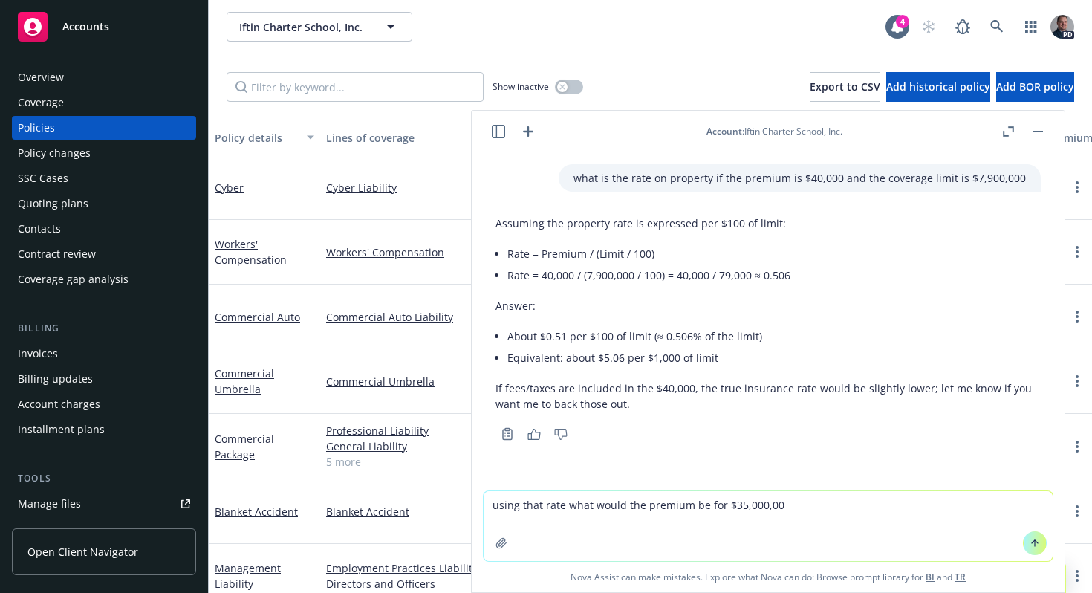
type textarea "using that rate what would the premium be for $35,000,000"
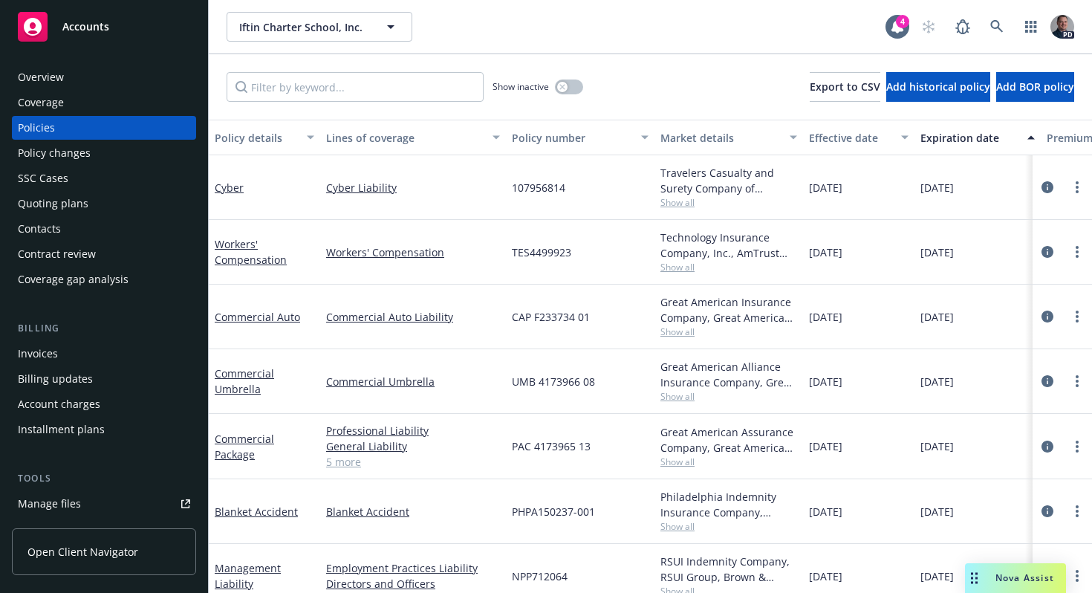
scroll to position [25, 0]
